Goal: Check status: Check status

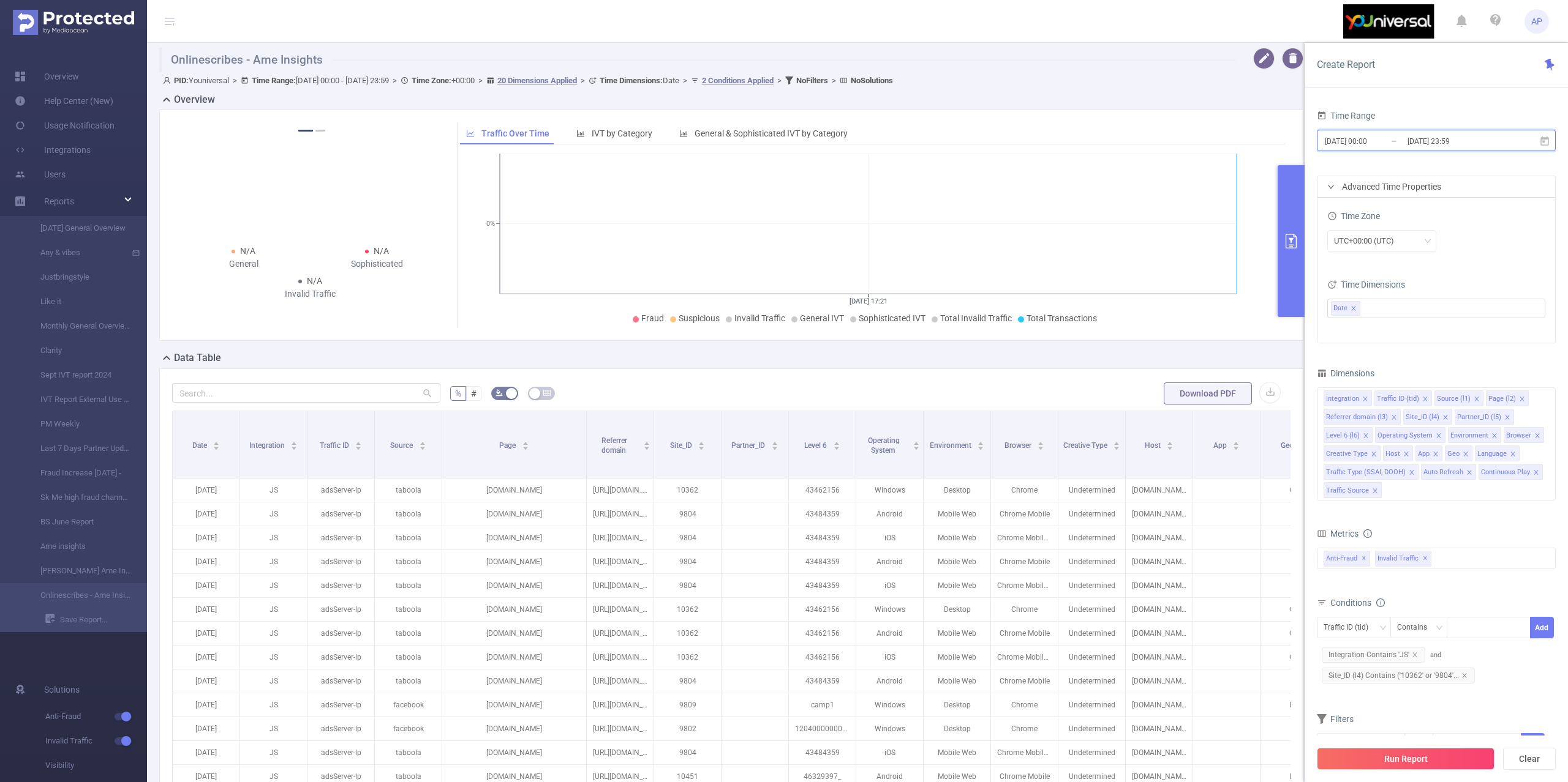
click at [1533, 137] on span "[DATE] 00:00 _ [DATE] 23:59" at bounding box center [1435, 140] width 238 height 21
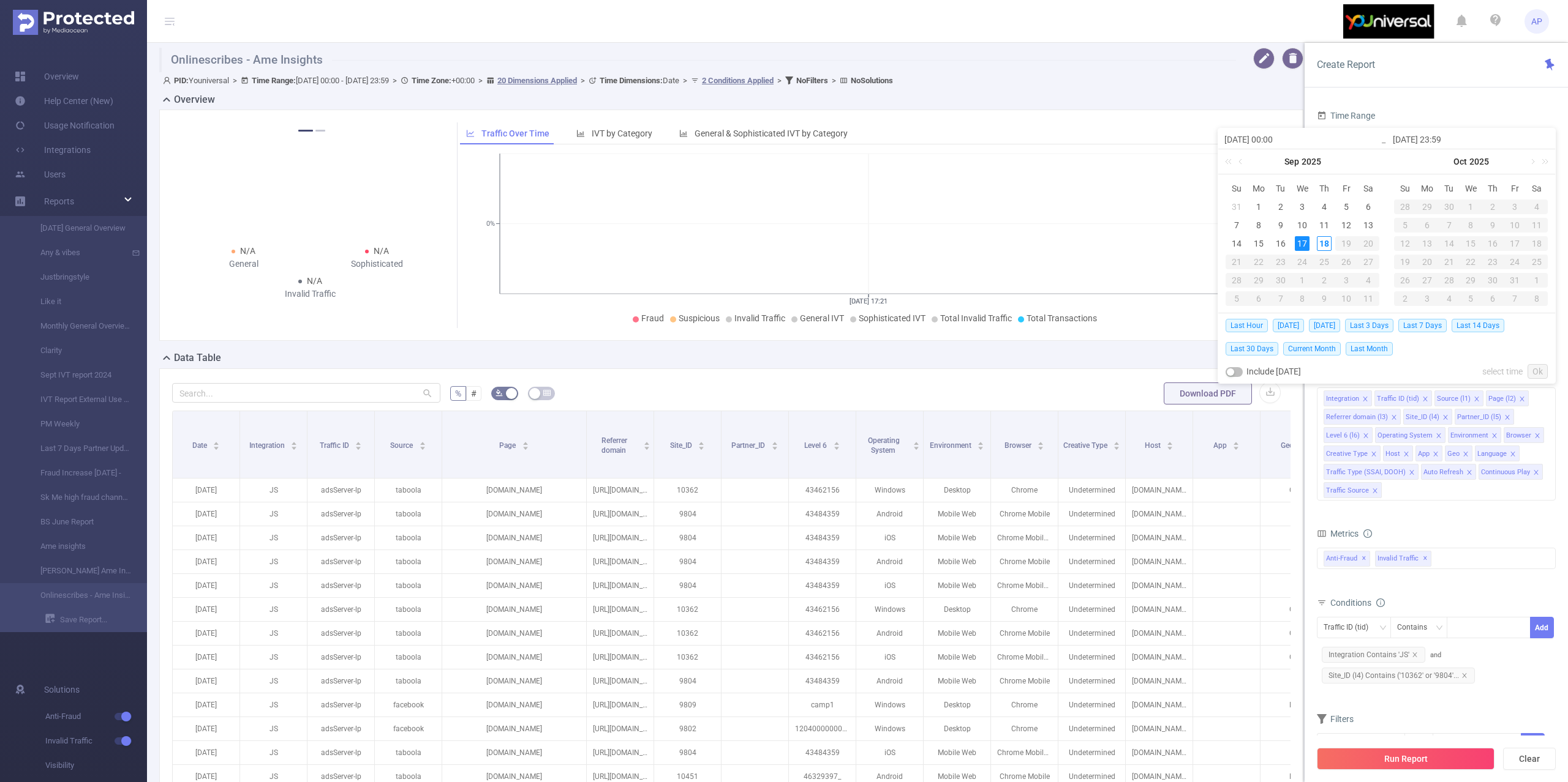
drag, startPoint x: 1552, startPoint y: 147, endPoint x: 1537, endPoint y: 143, distance: 15.5
click at [1548, 147] on div "[DATE] 23:59" at bounding box center [1471, 138] width 169 height 21
click at [1294, 329] on span "[DATE]" at bounding box center [1288, 325] width 31 height 13
type input "[DATE] 00:00"
type input "[DATE] 23:59"
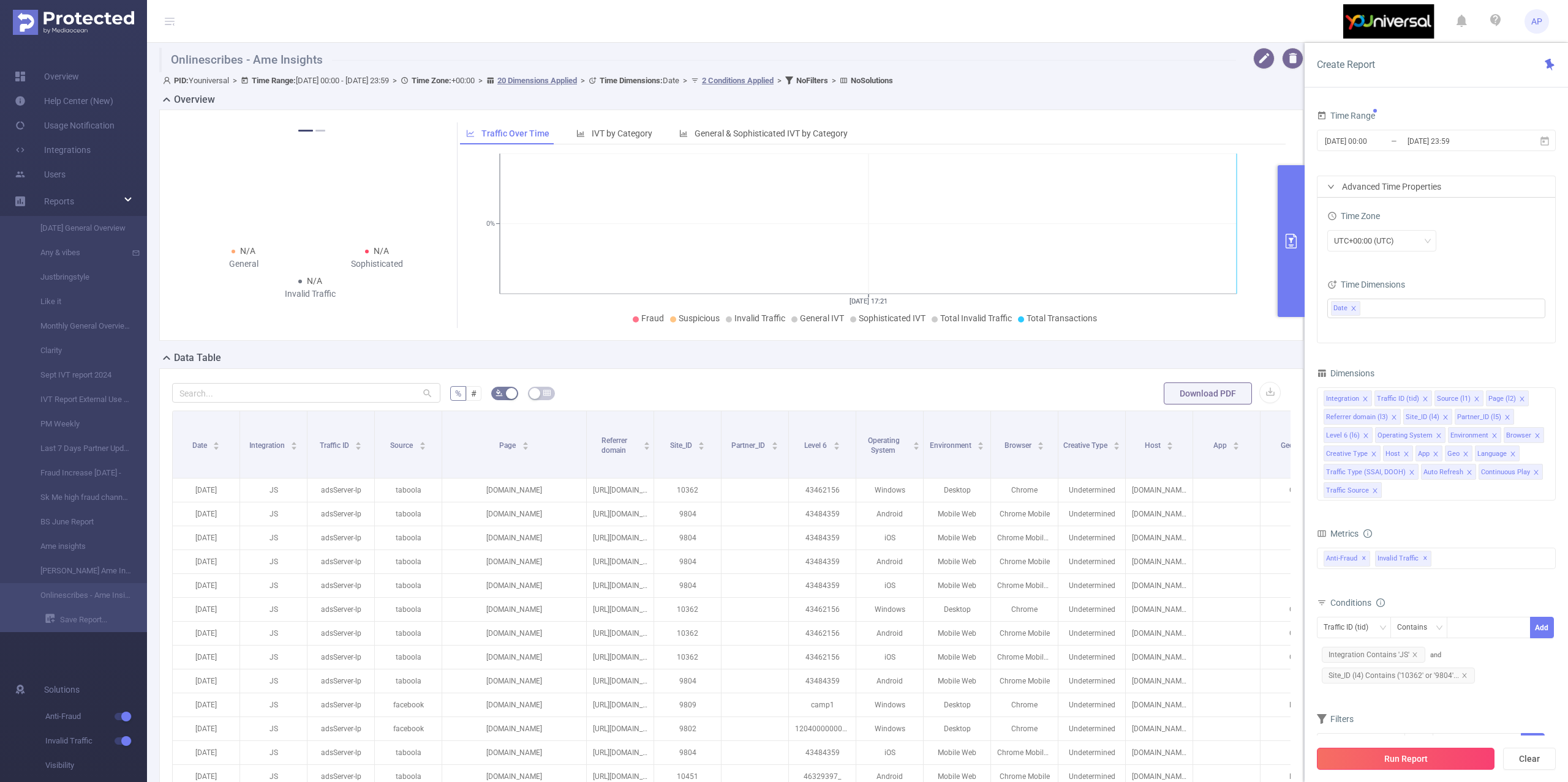
click at [1430, 753] on button "Run Report" at bounding box center [1405, 759] width 178 height 22
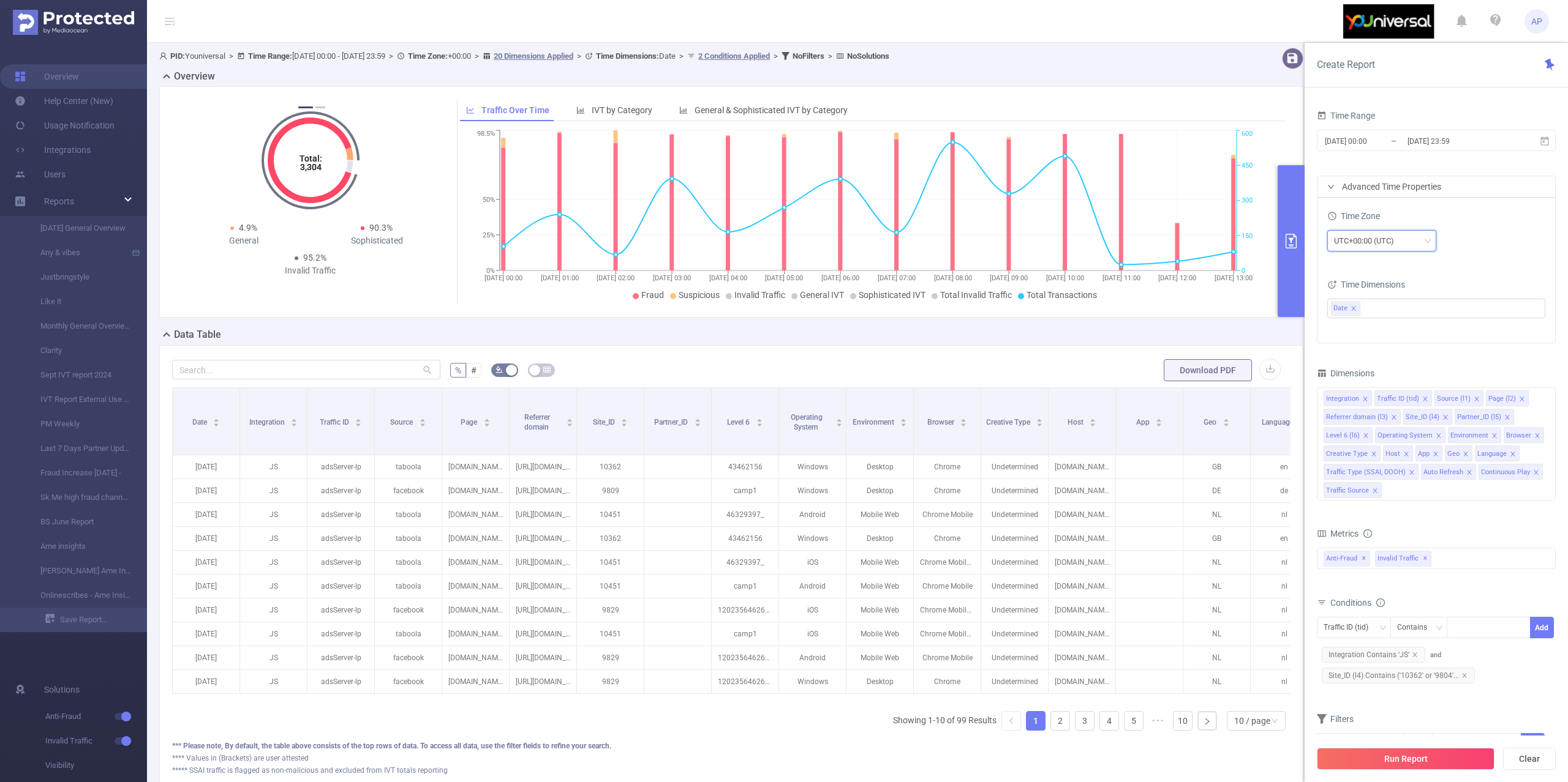
click at [1414, 245] on div "UTC+00:00 (UTC)" at bounding box center [1381, 241] width 96 height 21
